Goal: Task Accomplishment & Management: Use online tool/utility

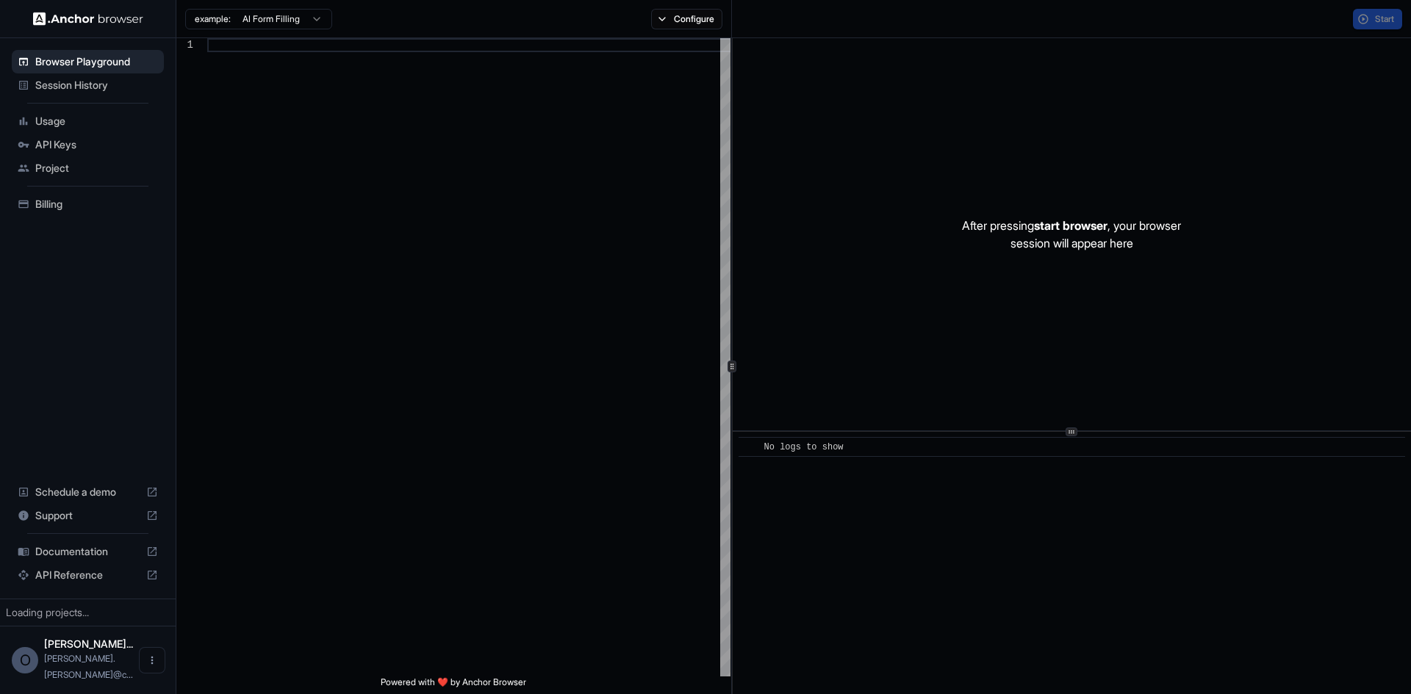
type textarea "**********"
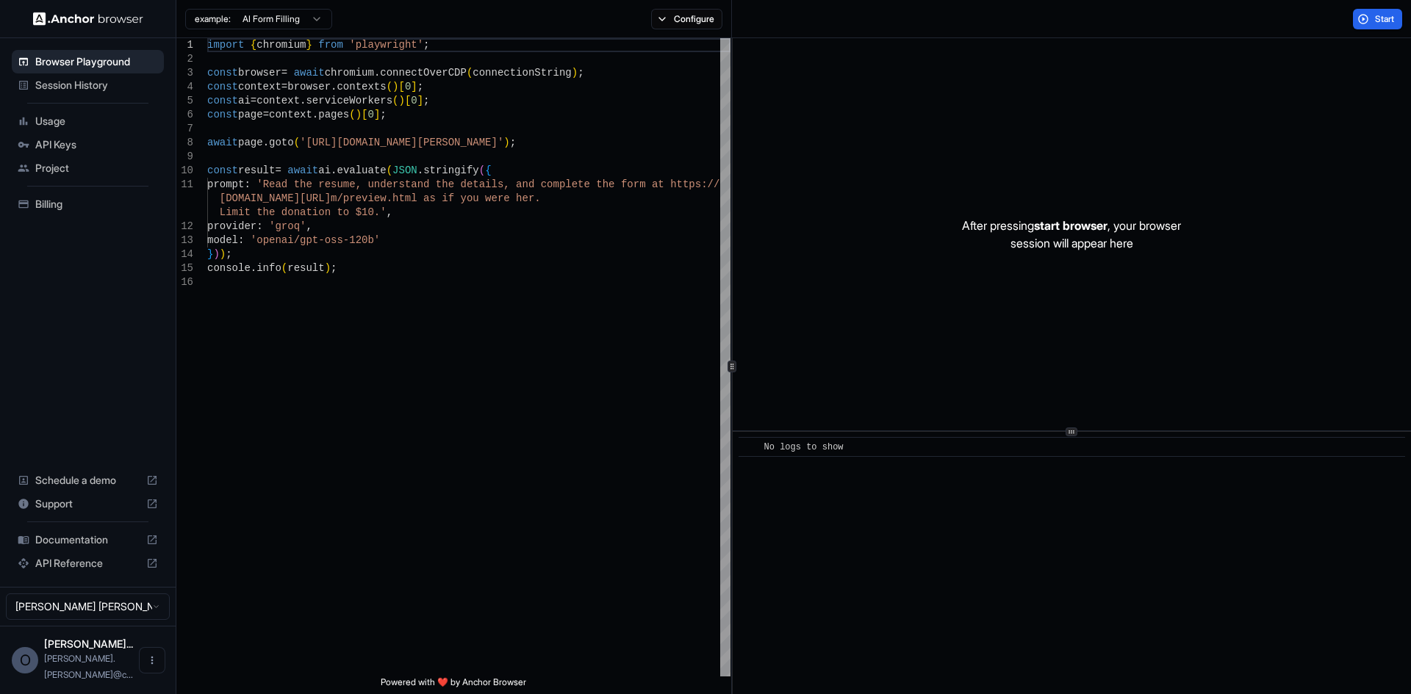
click at [125, 87] on span "Session History" at bounding box center [96, 85] width 123 height 15
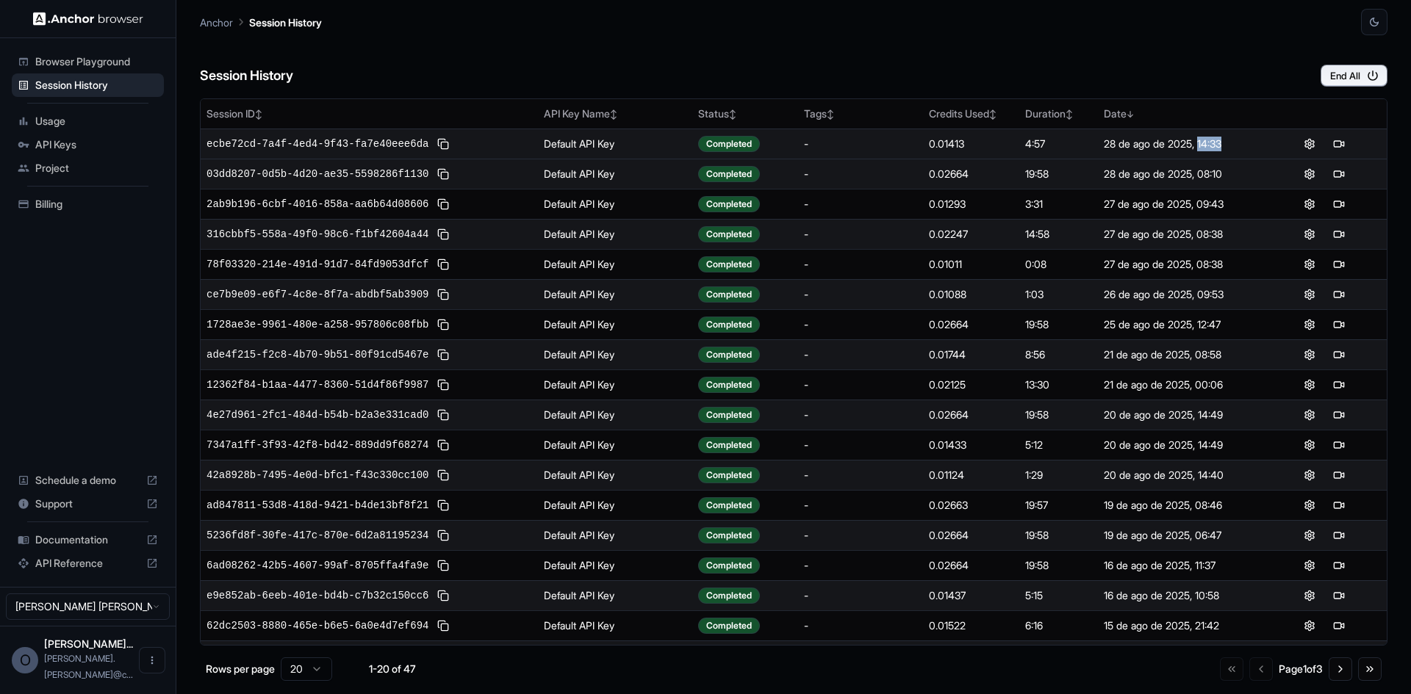
drag, startPoint x: 1196, startPoint y: 145, endPoint x: 1224, endPoint y: 142, distance: 28.2
click at [1224, 142] on div "28 de ago de 2025, 14:33" at bounding box center [1180, 144] width 152 height 15
click at [1330, 140] on button at bounding box center [1339, 144] width 18 height 18
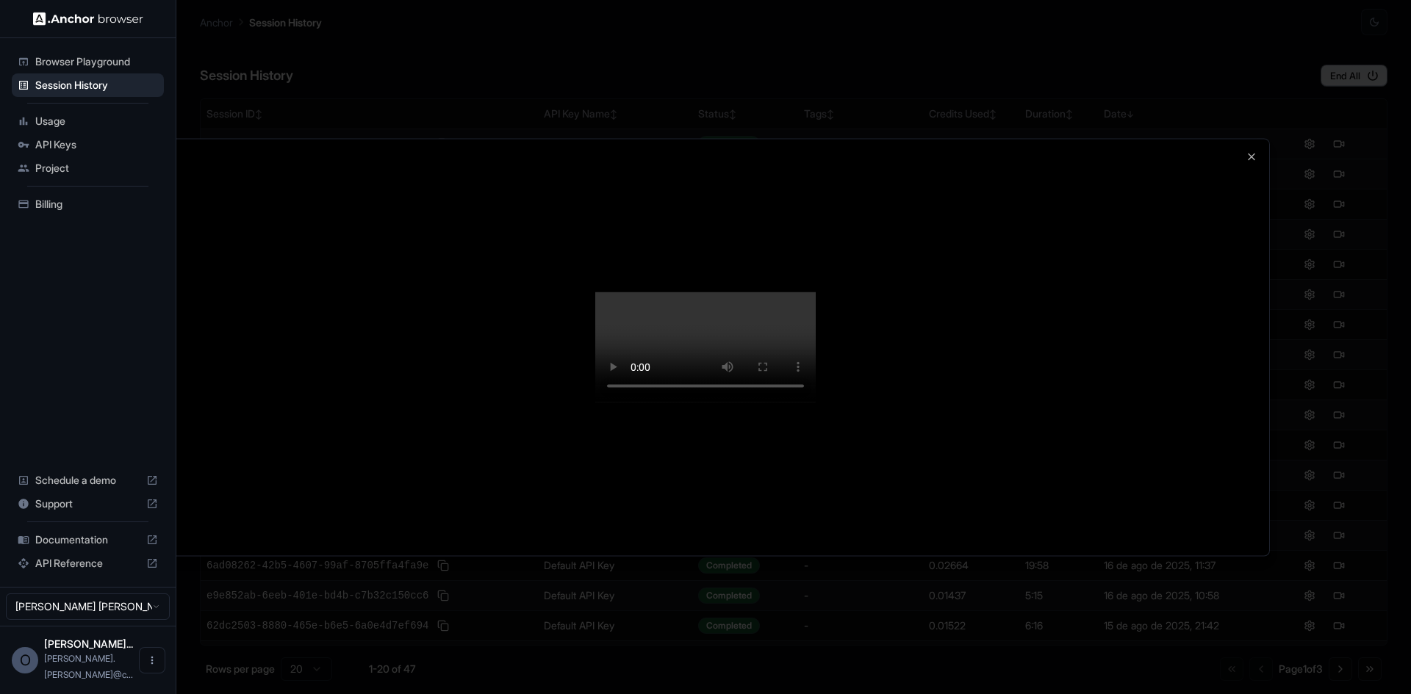
click at [1207, 139] on div at bounding box center [705, 347] width 1127 height 417
click at [1256, 151] on icon "button" at bounding box center [1251, 157] width 12 height 12
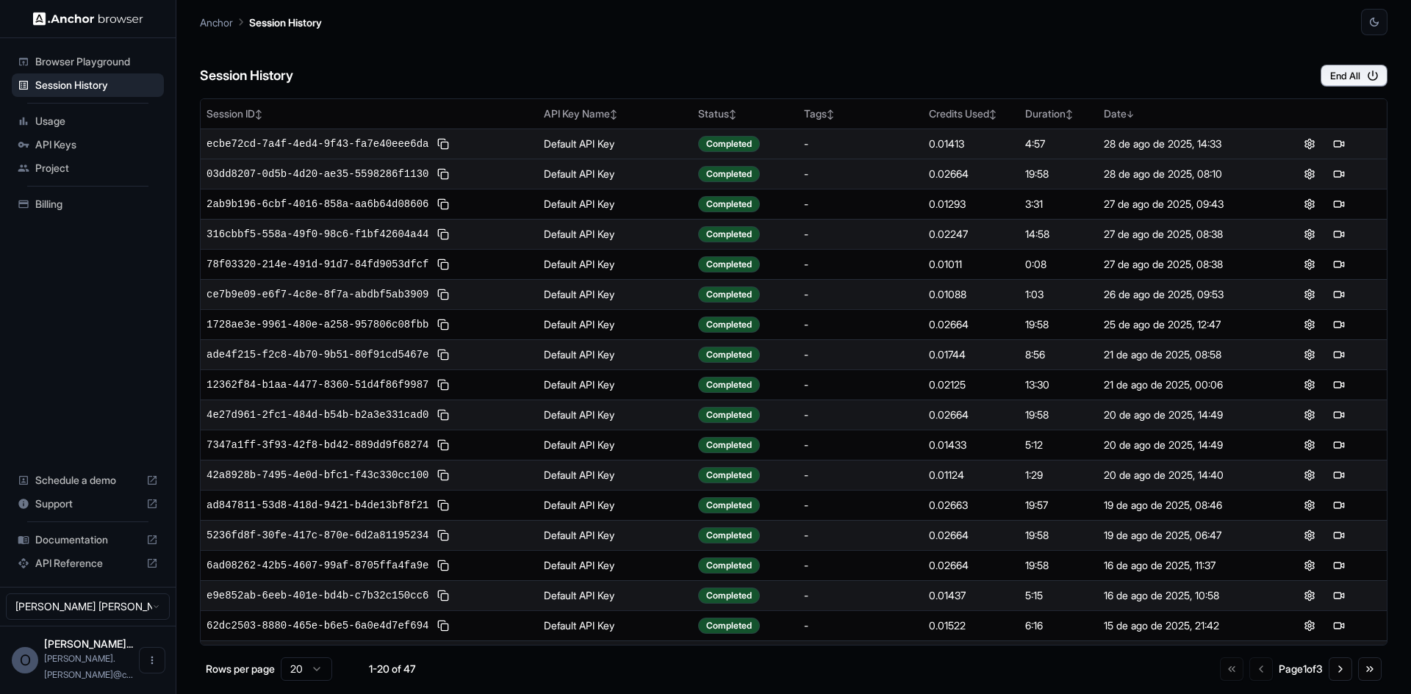
click at [85, 571] on span "API Reference" at bounding box center [87, 563] width 105 height 15
click at [104, 86] on span "Session History" at bounding box center [96, 85] width 123 height 15
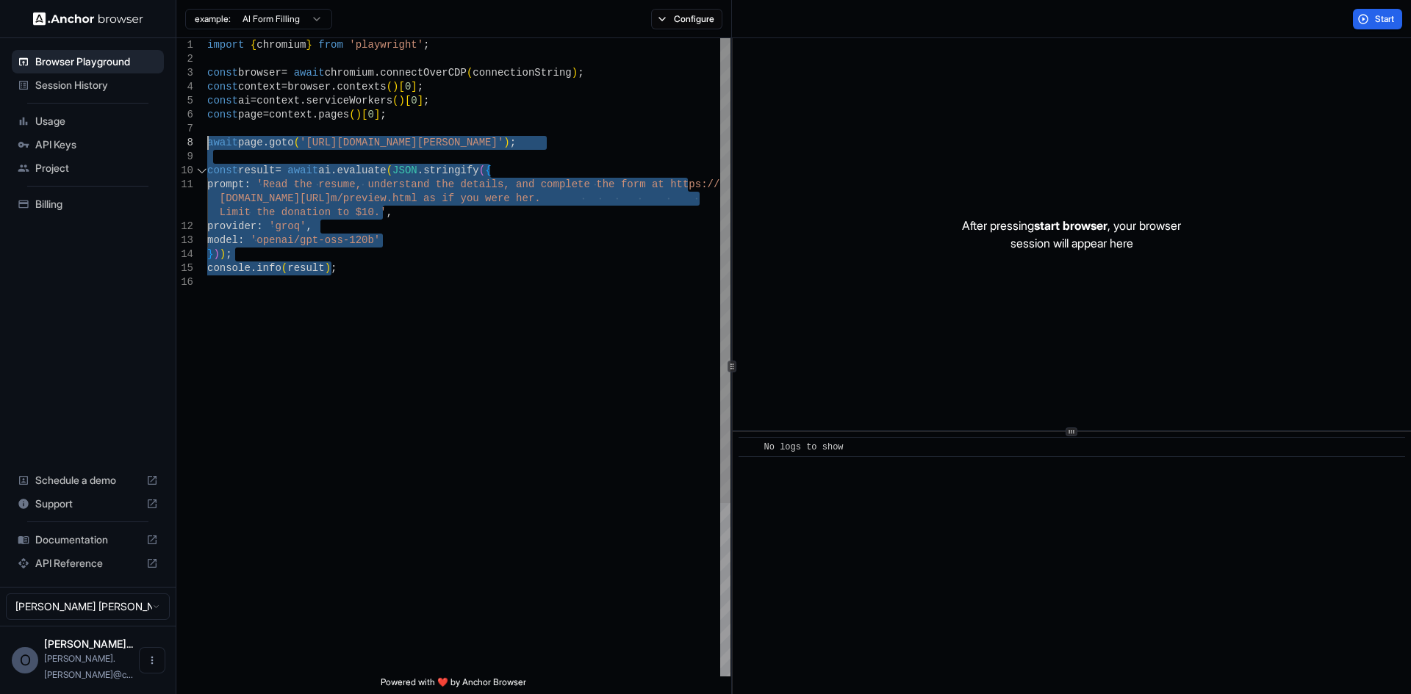
drag, startPoint x: 213, startPoint y: 143, endPoint x: 177, endPoint y: 170, distance: 45.1
click at [207, 154] on div "import { chromium } from 'playwright' ; const browser = await chromium . connec…" at bounding box center [468, 476] width 523 height 876
click at [416, 209] on div "import { chromium } from 'playwright' ; const browser = await chromium . connec…" at bounding box center [468, 476] width 523 height 876
type textarea "**********"
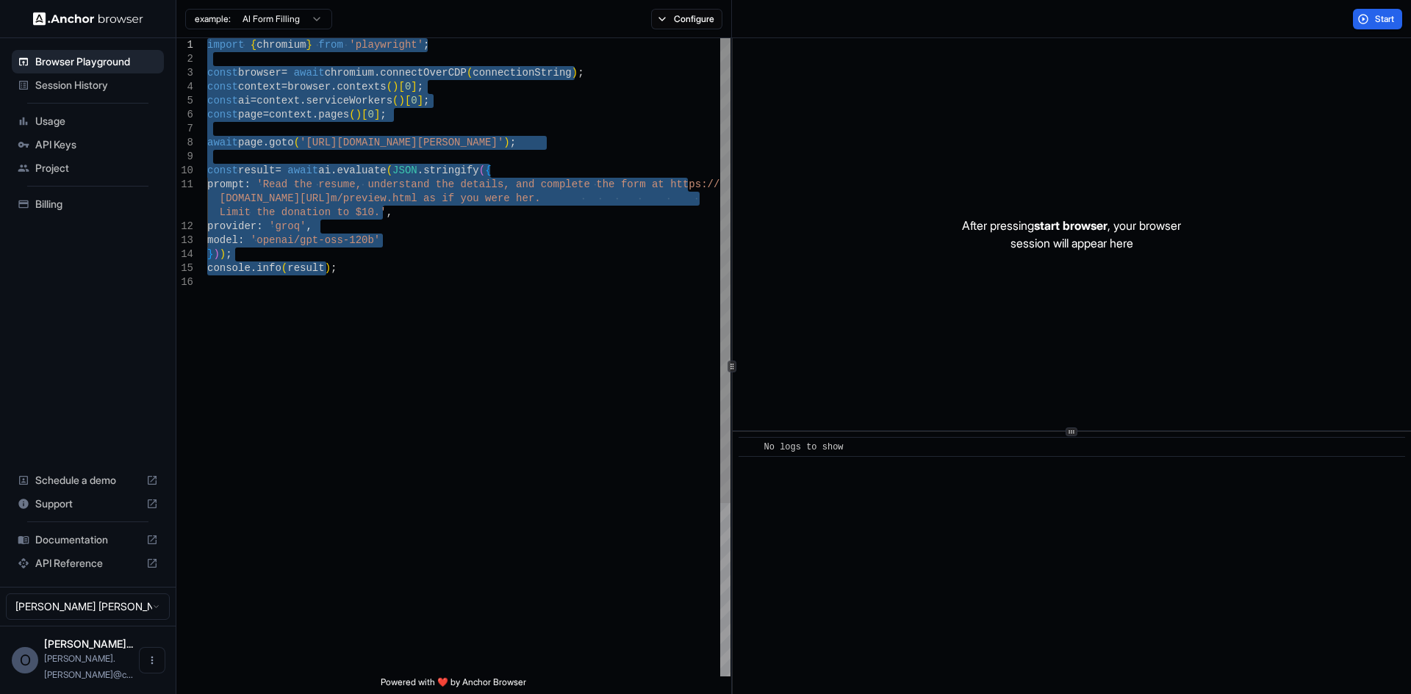
drag, startPoint x: 234, startPoint y: 106, endPoint x: 178, endPoint y: 35, distance: 90.4
click at [207, 38] on div "import { chromium } from 'playwright' ; const browser = await chromium . connec…" at bounding box center [468, 476] width 523 height 876
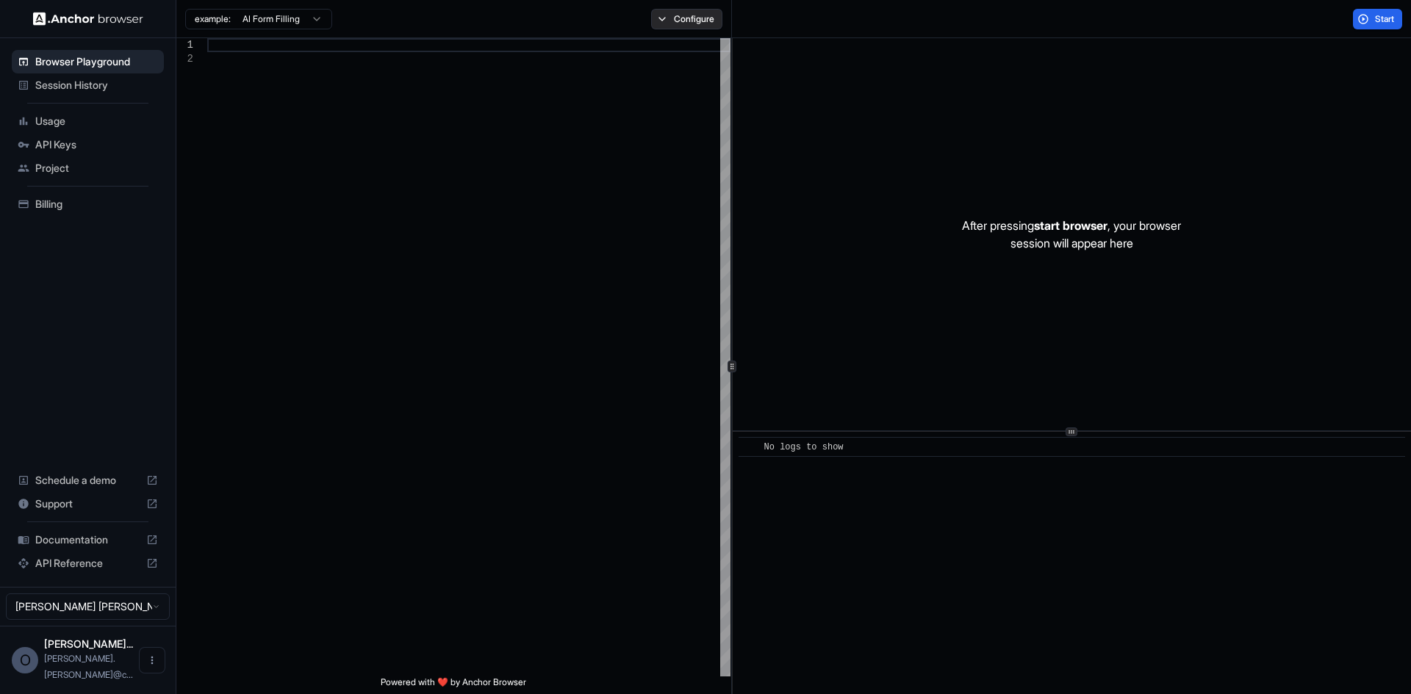
click at [689, 14] on button "Configure" at bounding box center [686, 19] width 71 height 21
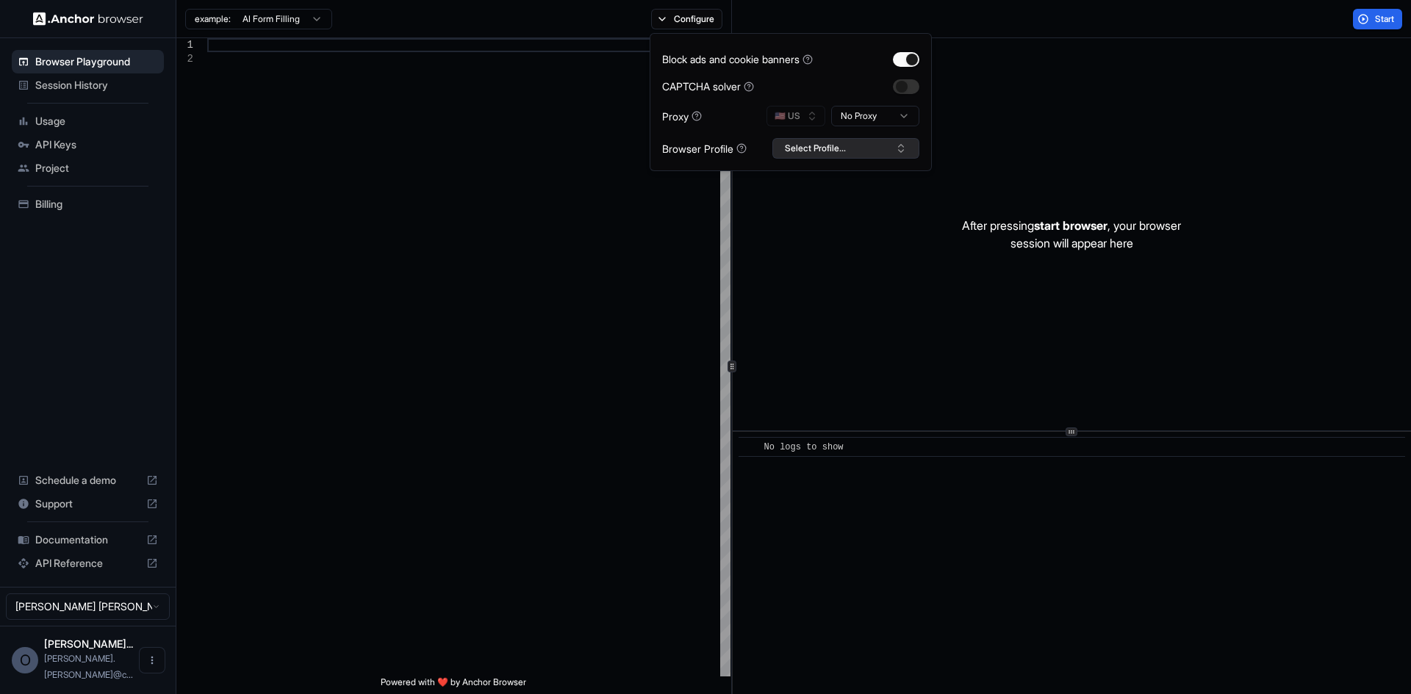
click at [907, 147] on button "Select Profile..." at bounding box center [845, 148] width 147 height 21
click at [823, 93] on div "CAPTCHA solver" at bounding box center [790, 86] width 257 height 15
click at [884, 154] on button "Select Profile..." at bounding box center [845, 148] width 147 height 21
click at [839, 187] on input "text" at bounding box center [854, 175] width 110 height 26
click at [823, 176] on input "text" at bounding box center [854, 175] width 110 height 26
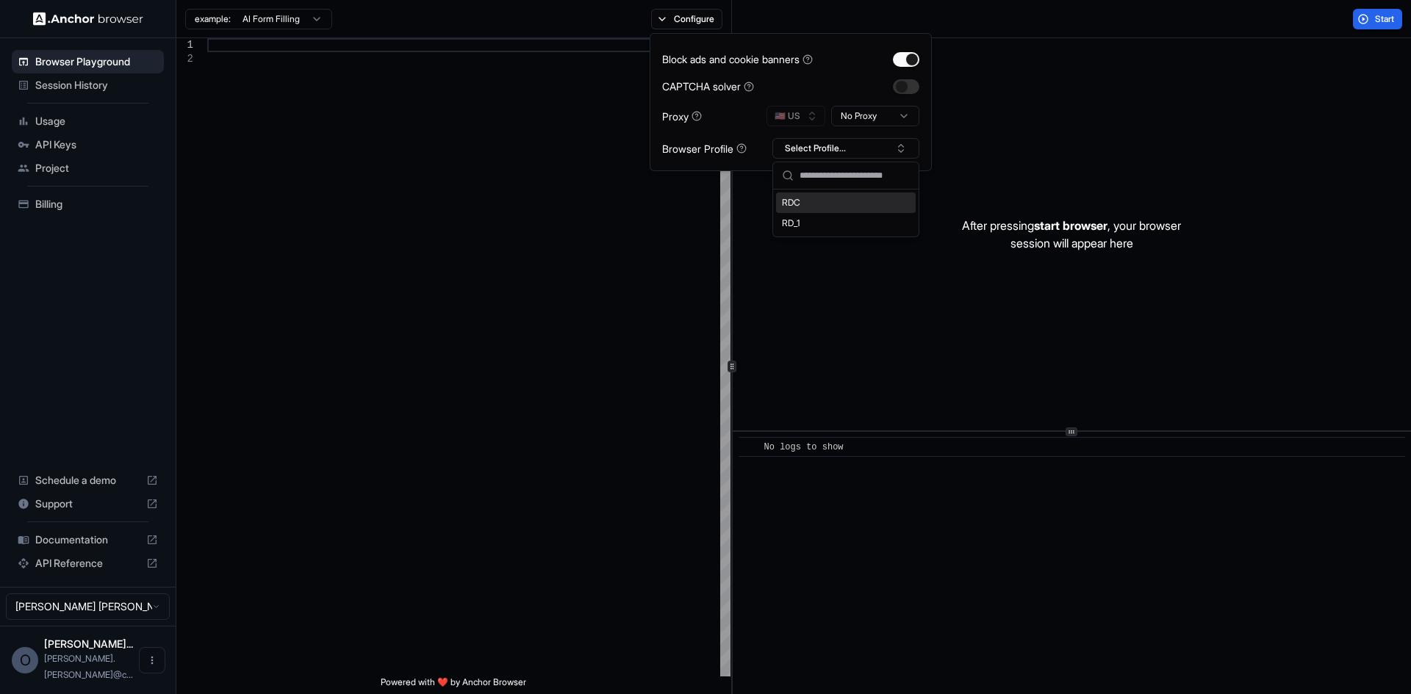
click at [845, 179] on input "text" at bounding box center [854, 175] width 110 height 26
type input "*"
type input "****"
click at [853, 226] on button "Create "RD_2"" at bounding box center [846, 226] width 134 height 26
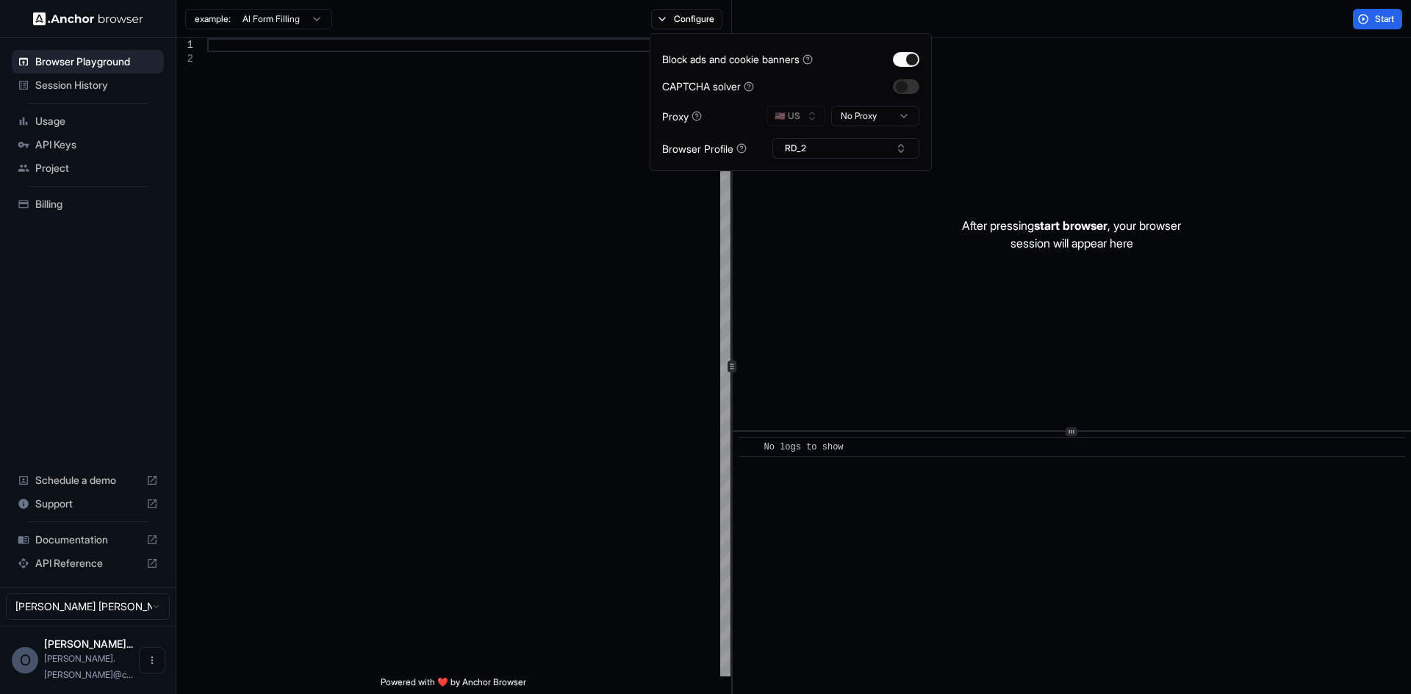
click at [1015, 58] on div "After pressing start browser , your browser session will appear here" at bounding box center [1072, 234] width 678 height 392
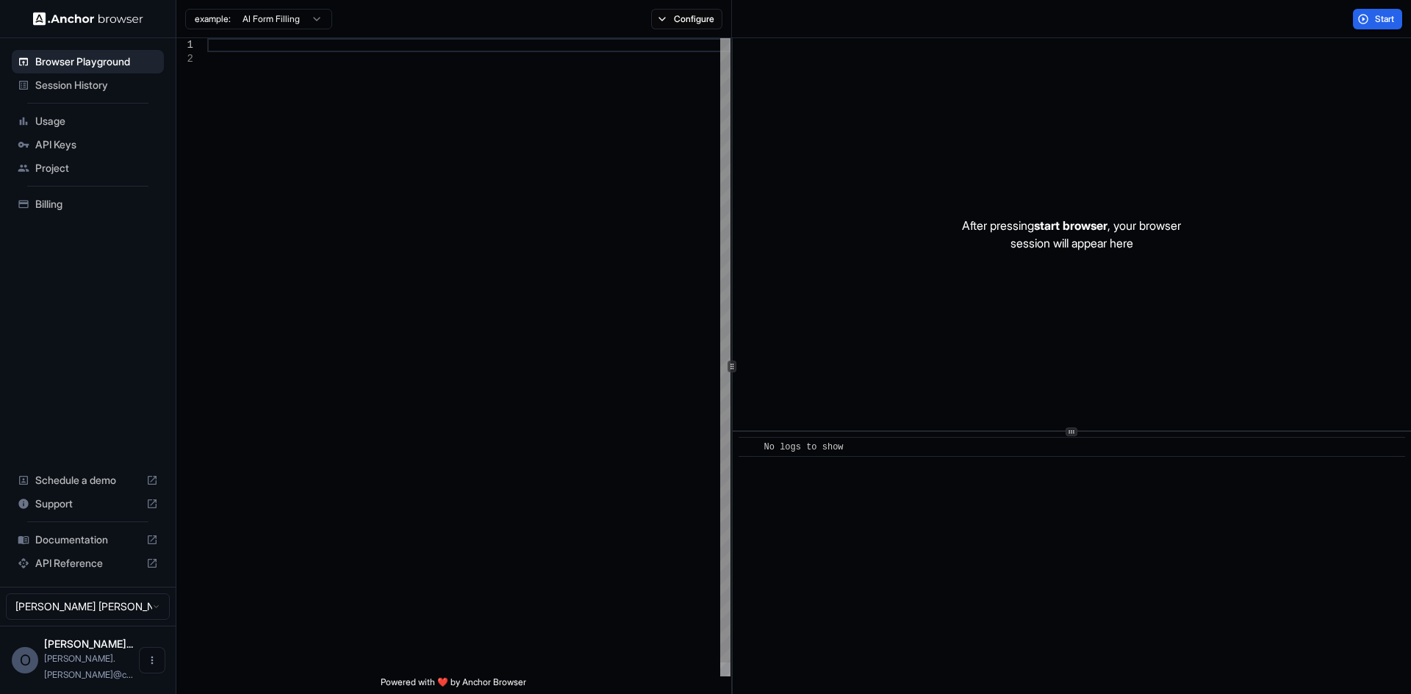
click at [431, 118] on div at bounding box center [468, 364] width 523 height 653
click at [1370, 21] on button "Start" at bounding box center [1377, 19] width 49 height 21
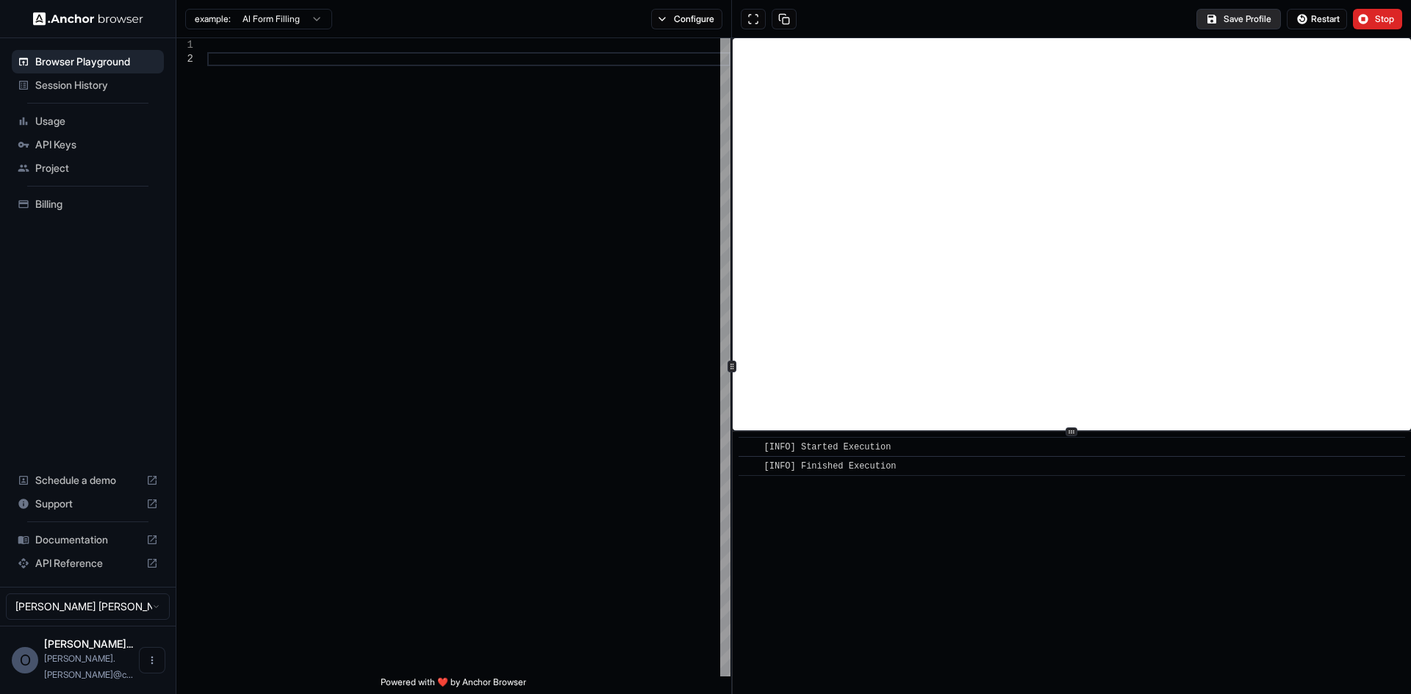
click at [1244, 21] on button "Save Profile" at bounding box center [1238, 19] width 85 height 21
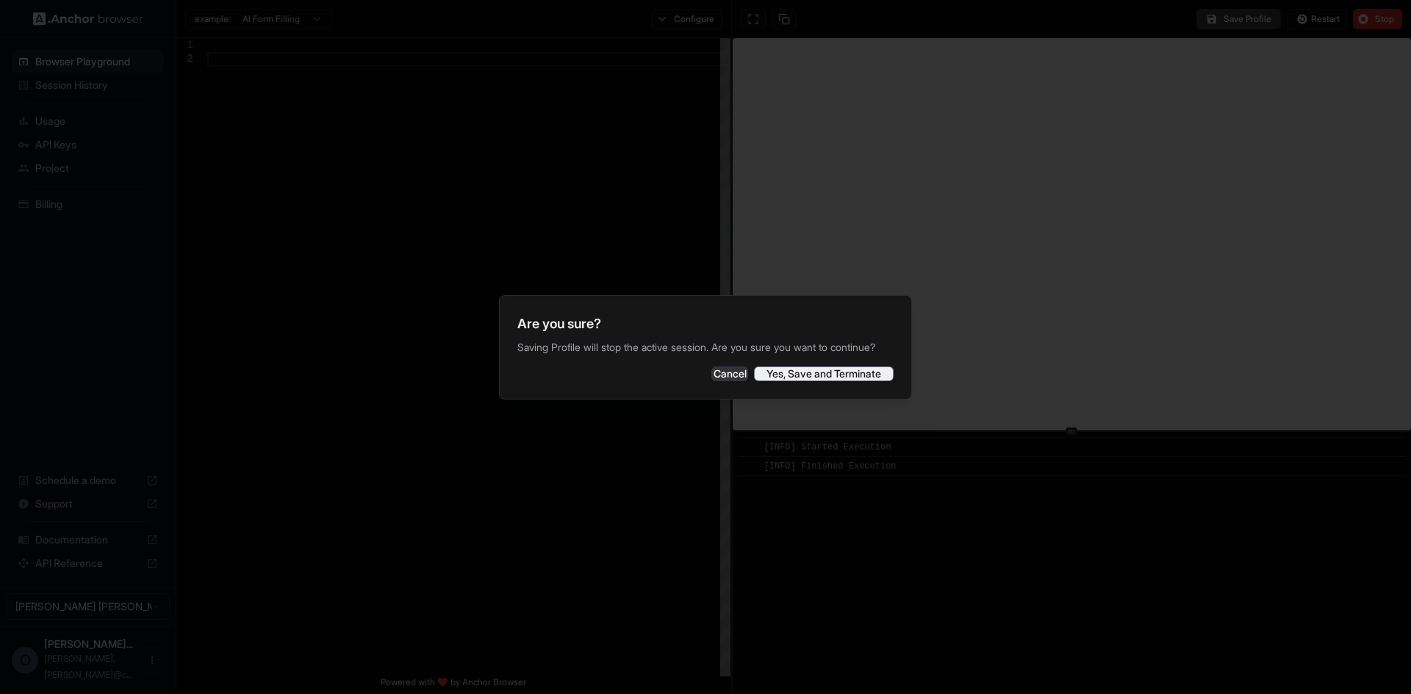
click at [800, 381] on button "Yes, Save and Terminate" at bounding box center [824, 374] width 140 height 15
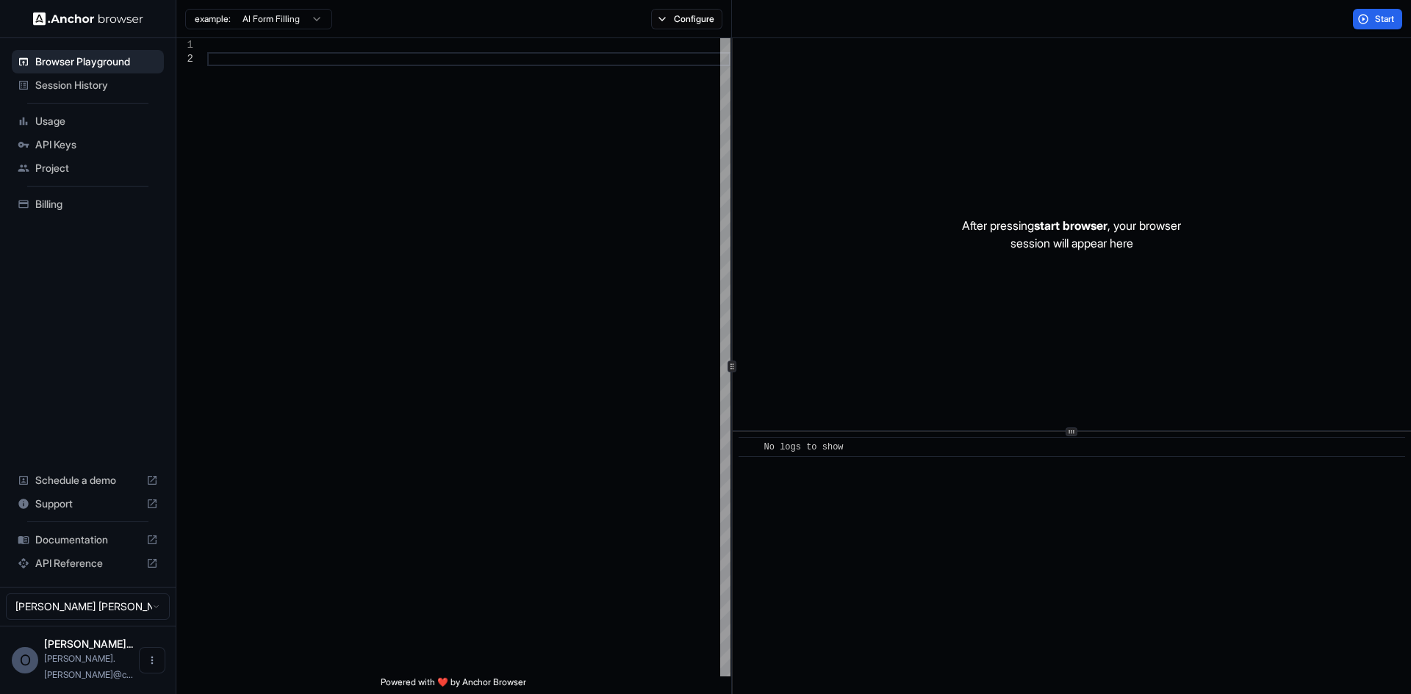
click at [66, 547] on span "Documentation" at bounding box center [87, 540] width 105 height 15
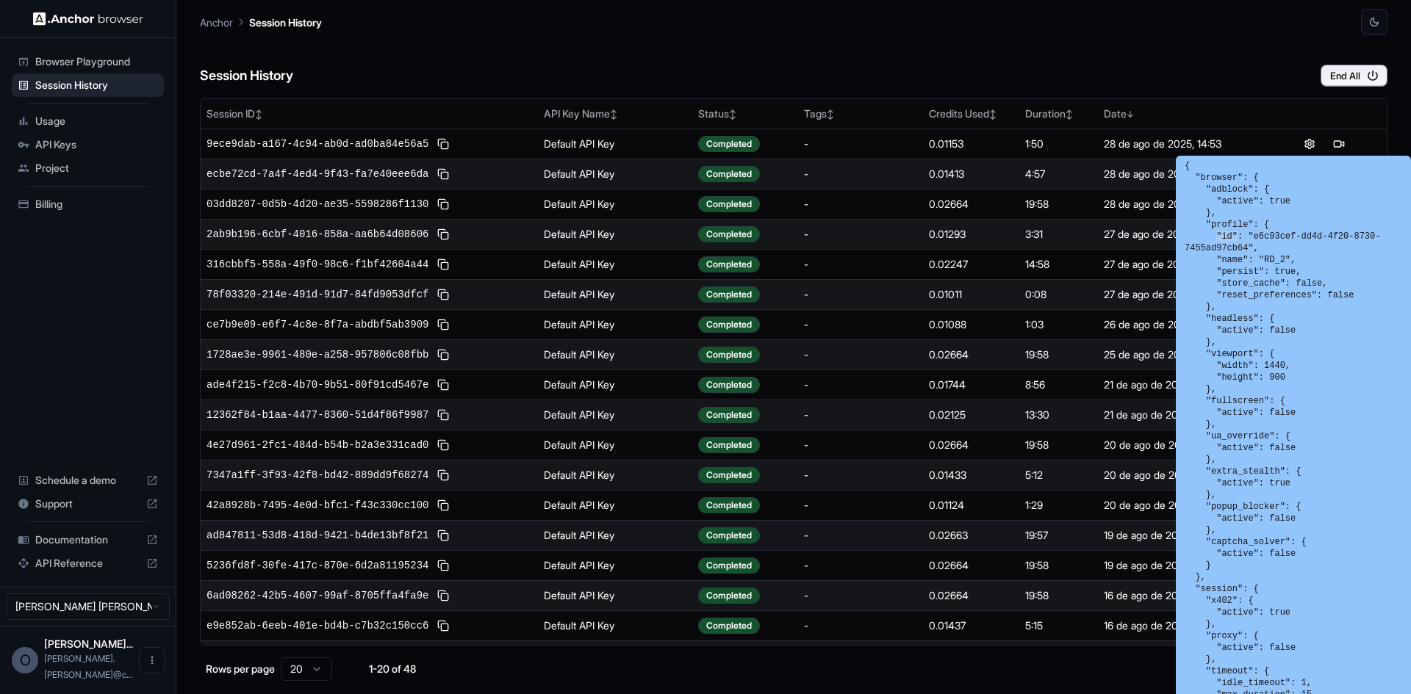
drag, startPoint x: 1215, startPoint y: 235, endPoint x: 1232, endPoint y: 237, distance: 17.0
click at [1232, 237] on pre "{ "browser": { "adblock": { "active": true }, "profile": { "id": "e6c93cef-dd4d…" at bounding box center [1294, 483] width 218 height 647
drag, startPoint x: 1218, startPoint y: 307, endPoint x: 1181, endPoint y: 226, distance: 89.8
click at [1181, 226] on div "{ "browser": { "adblock": { "active": true }, "profile": { "id": "e6c93cef-dd4d…" at bounding box center [1293, 483] width 235 height 655
drag, startPoint x: 1221, startPoint y: 308, endPoint x: 1186, endPoint y: 229, distance: 86.8
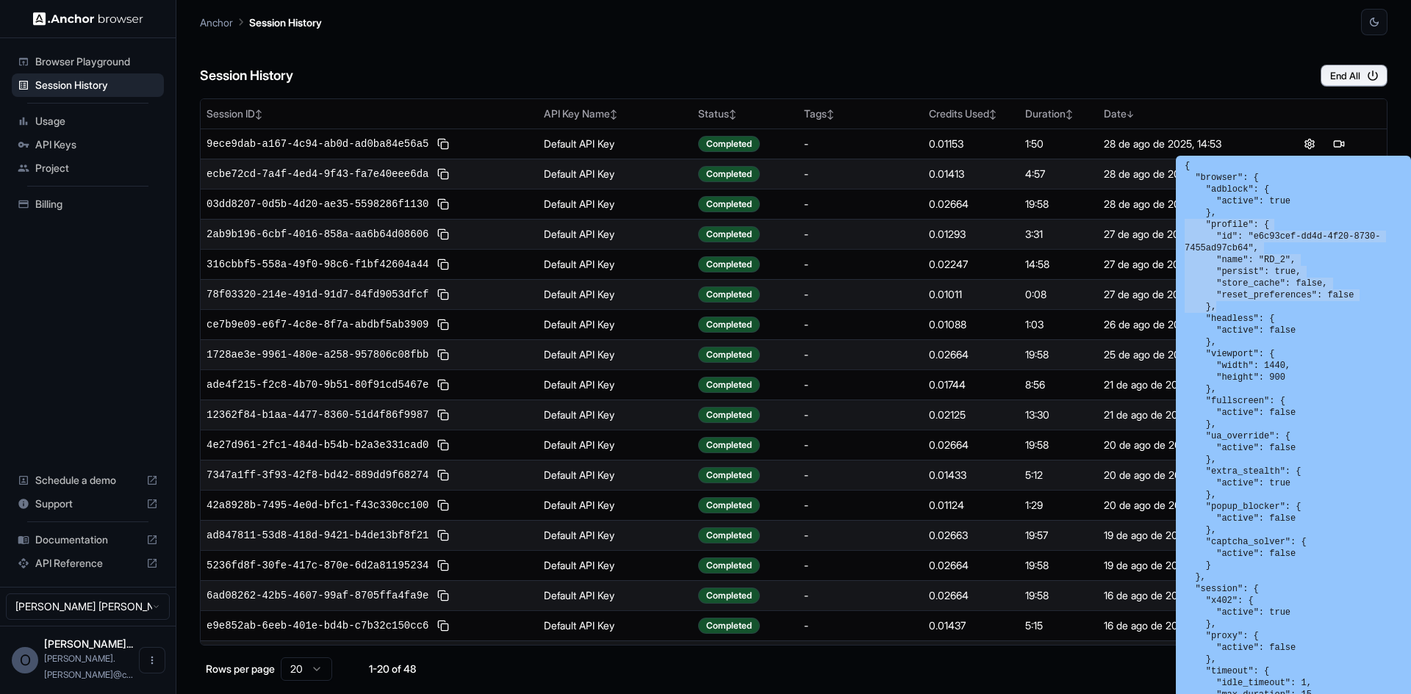
click at [1186, 229] on pre "{ "browser": { "adblock": { "active": true }, "profile": { "id": "e6c93cef-dd4d…" at bounding box center [1294, 483] width 218 height 647
copy pre ""profile": { "id": "e6c93cef-dd4d-4f20-8730-7455ad97cb64", "name": "RD_2", "per…"
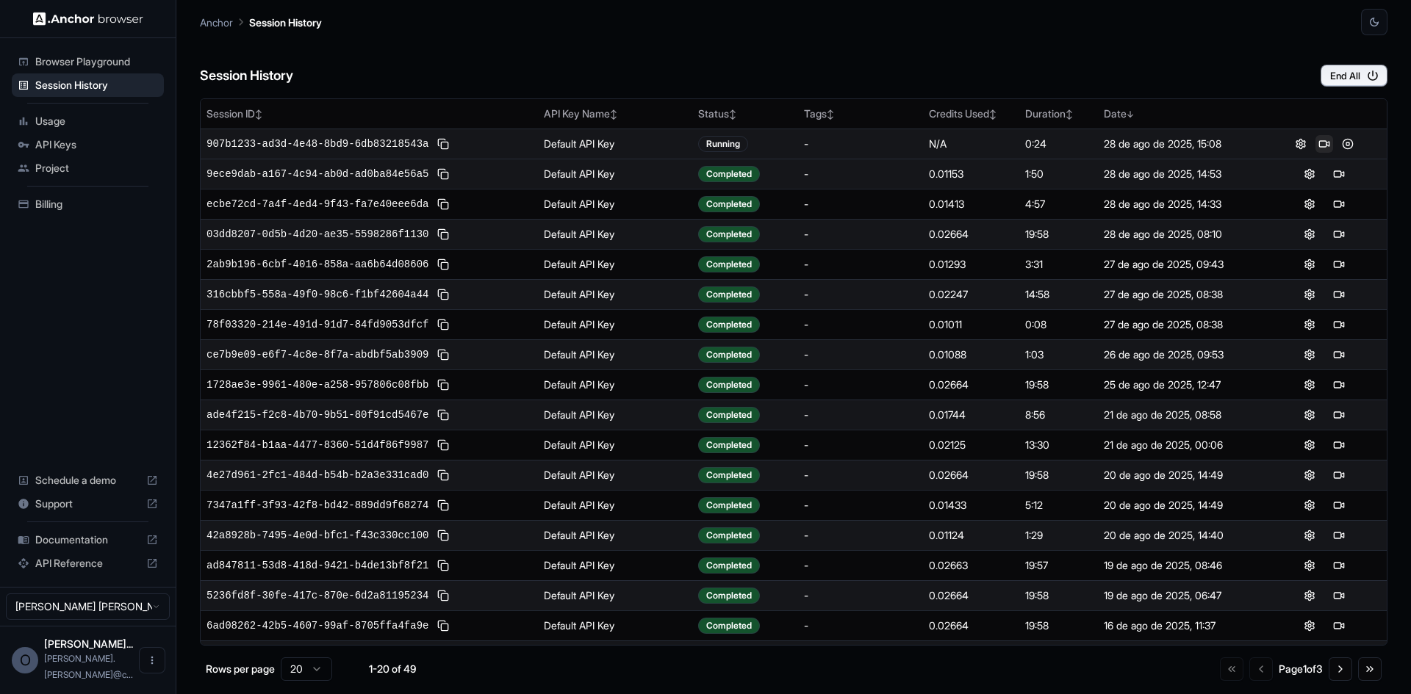
click at [1319, 144] on button at bounding box center [1324, 144] width 18 height 18
